Goal: Ask a question

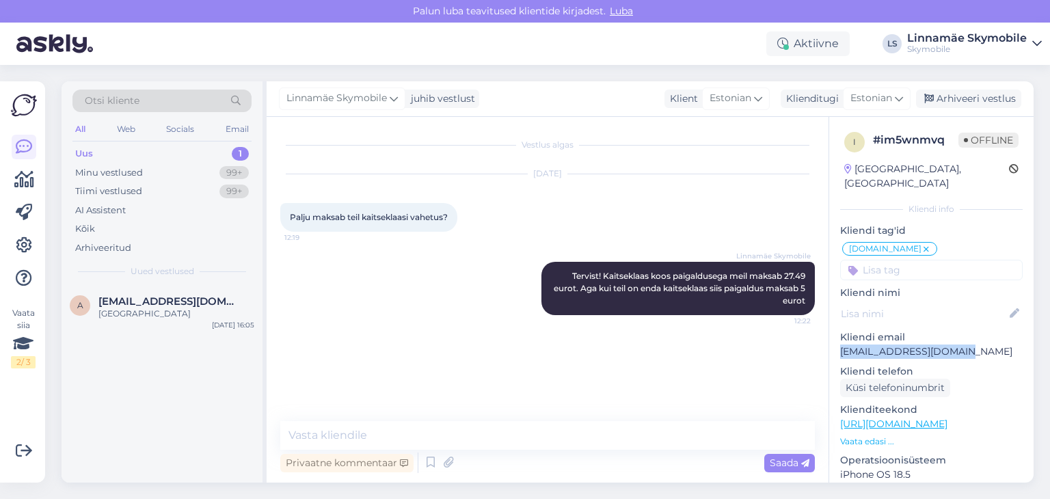
drag, startPoint x: 840, startPoint y: 335, endPoint x: 967, endPoint y: 334, distance: 127.2
click at [967, 345] on p "[EMAIL_ADDRESS][DOMAIN_NAME]" at bounding box center [931, 352] width 183 height 14
copy p "[EMAIL_ADDRESS][DOMAIN_NAME]"
click at [105, 176] on div "Minu vestlused" at bounding box center [109, 173] width 68 height 14
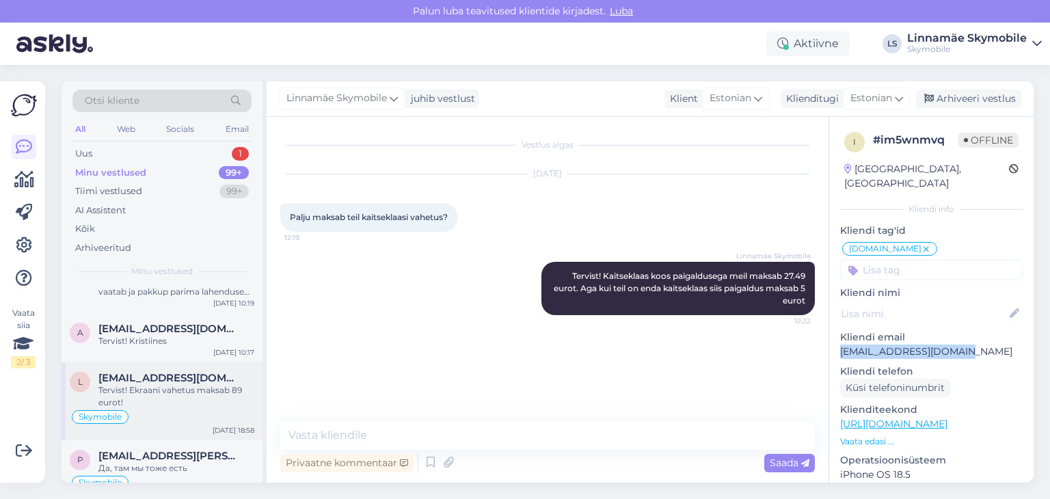
scroll to position [137, 0]
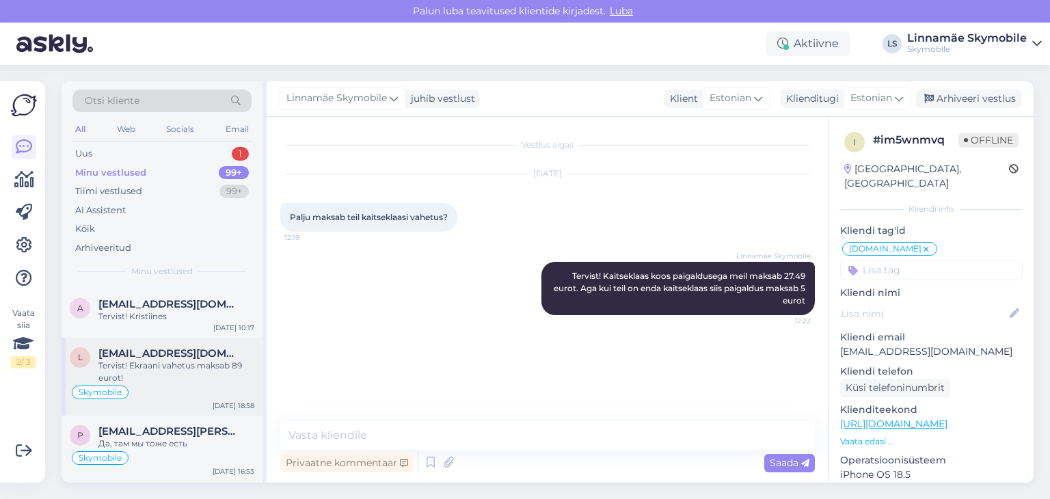
click at [172, 373] on div "Tervist! Ekraani vahetus maksab 89 eurot!" at bounding box center [176, 372] width 156 height 25
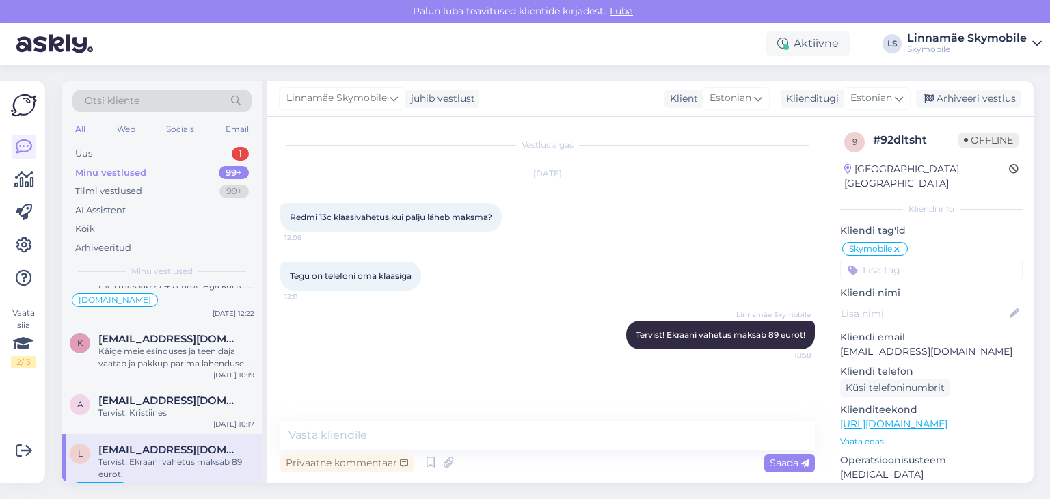
scroll to position [0, 0]
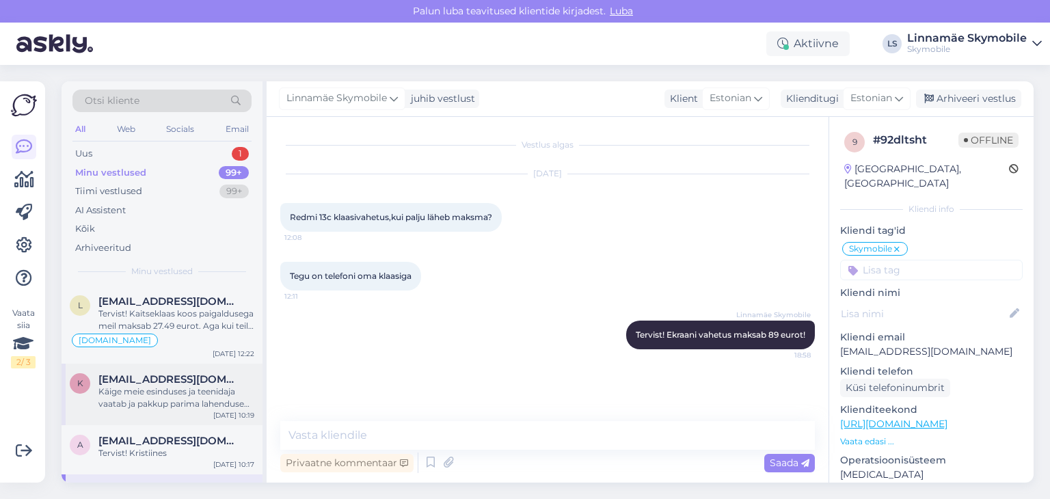
click at [152, 395] on div "Käige meie esinduses ja teenidaja vaatab ja pakkup parima lahenduse teie jaoks" at bounding box center [176, 398] width 156 height 25
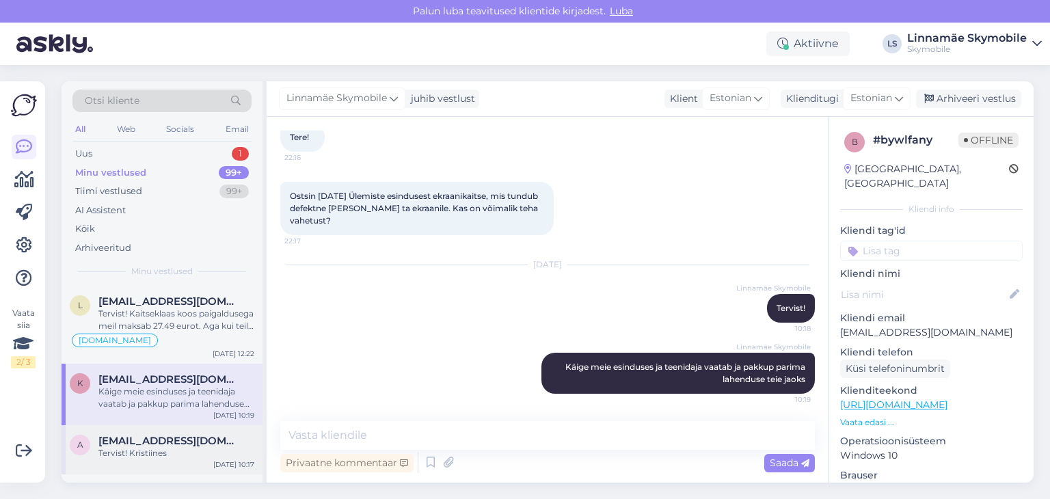
click at [154, 430] on div "a [EMAIL_ADDRESS][DOMAIN_NAME] Tervist! Kristiines [DATE] 10:17" at bounding box center [162, 449] width 201 height 49
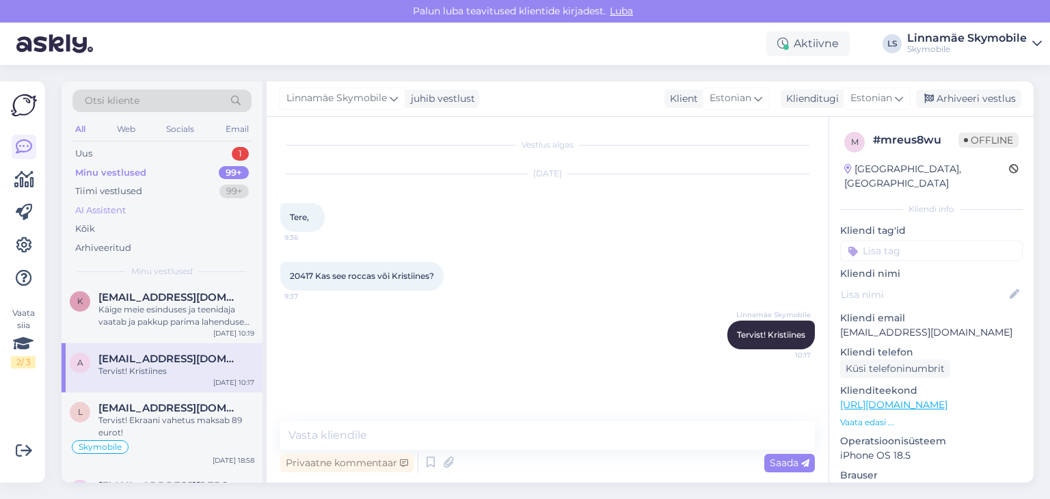
scroll to position [0, 0]
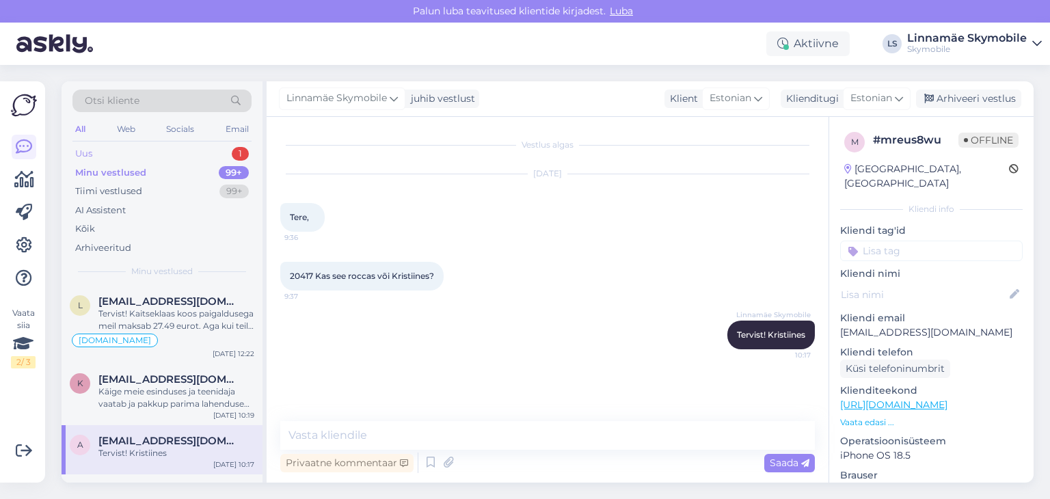
click at [103, 153] on div "Uus 1" at bounding box center [161, 153] width 179 height 19
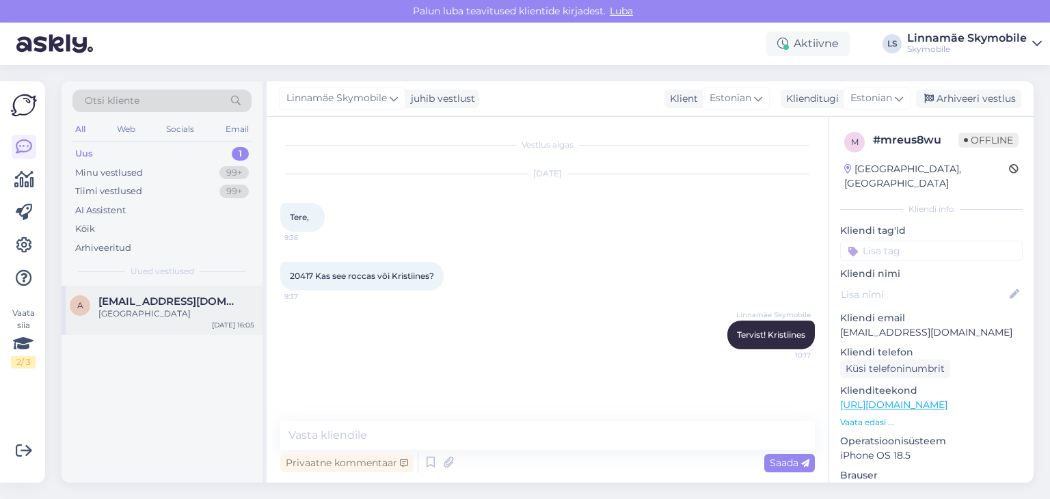
click at [142, 330] on div "a [EMAIL_ADDRESS][DOMAIN_NAME] [GEOGRAPHIC_DATA] [DATE] 16:05" at bounding box center [162, 310] width 201 height 49
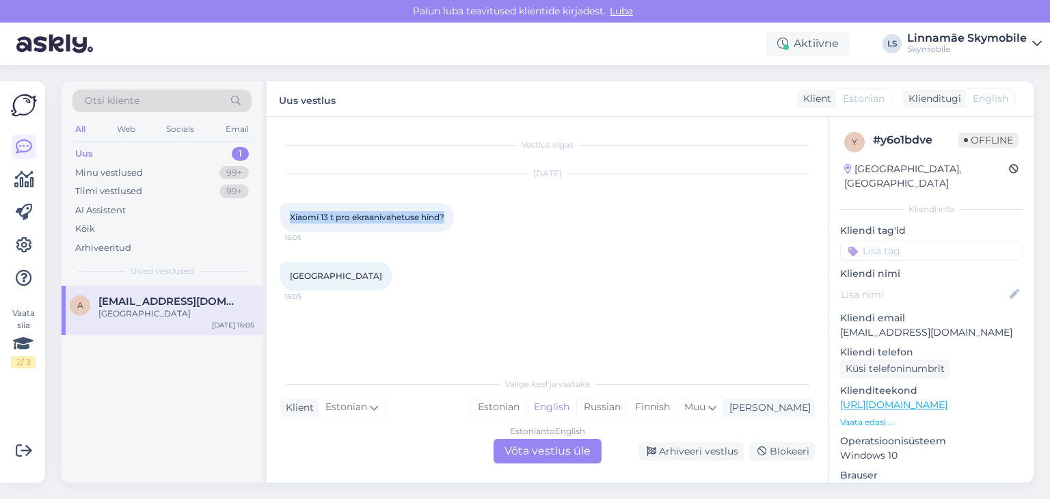
drag, startPoint x: 447, startPoint y: 219, endPoint x: 289, endPoint y: 223, distance: 157.3
click at [289, 223] on div "Xiaomi 13 t pro ekraanivahetuse hind? 16:05" at bounding box center [367, 217] width 174 height 29
click at [310, 215] on span "Xiaomi 13 t pro ekraanivahetuse hind?" at bounding box center [367, 217] width 155 height 10
drag, startPoint x: 349, startPoint y: 215, endPoint x: 293, endPoint y: 214, distance: 56.1
click at [293, 214] on span "Xiaomi 13 t pro ekraanivahetuse hind?" at bounding box center [367, 217] width 155 height 10
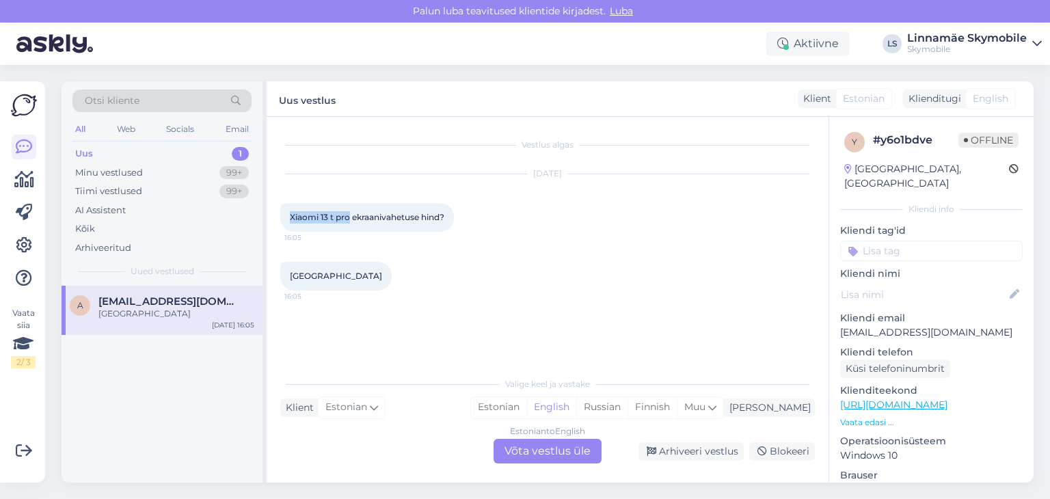
copy span "Xiaomi 13 t pro"
drag, startPoint x: 952, startPoint y: 317, endPoint x: 842, endPoint y: 320, distance: 109.5
click at [842, 325] on p "[EMAIL_ADDRESS][DOMAIN_NAME]" at bounding box center [931, 332] width 183 height 14
copy p "[EMAIL_ADDRESS][DOMAIN_NAME]"
